Goal: Transaction & Acquisition: Purchase product/service

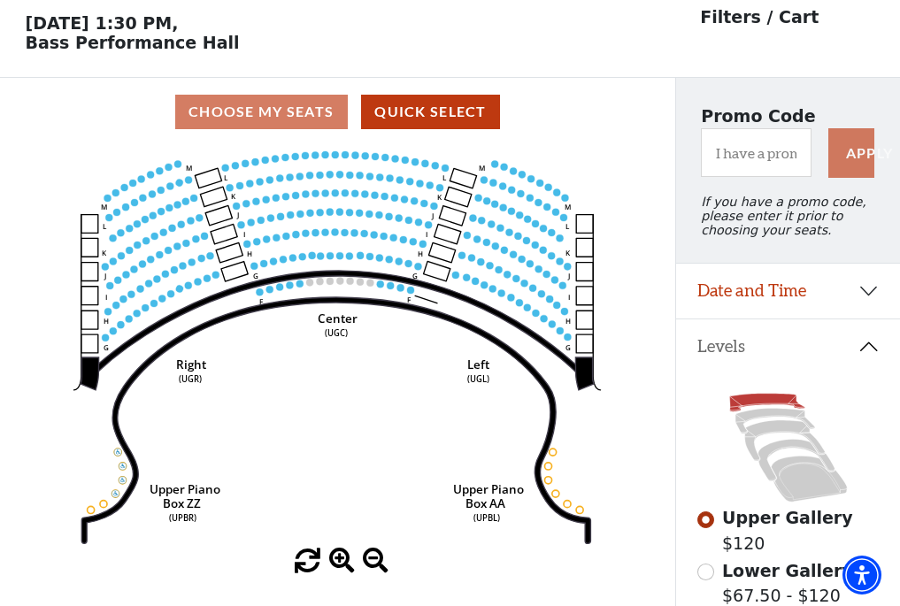
scroll to position [82, 0]
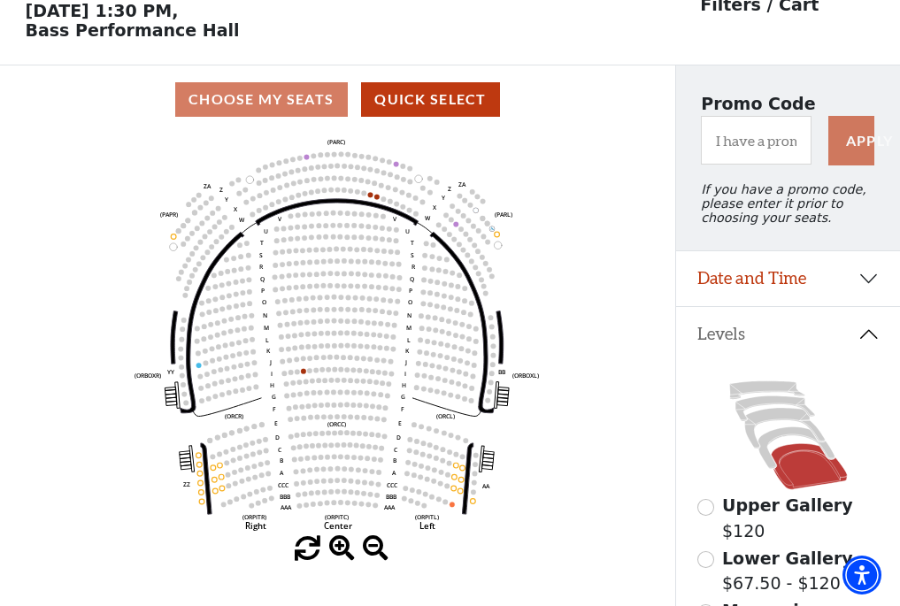
scroll to position [82, 0]
